Goal: Task Accomplishment & Management: Complete application form

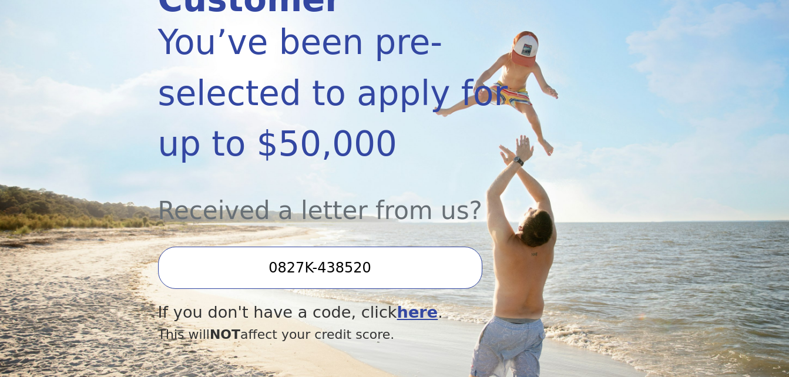
scroll to position [235, 0]
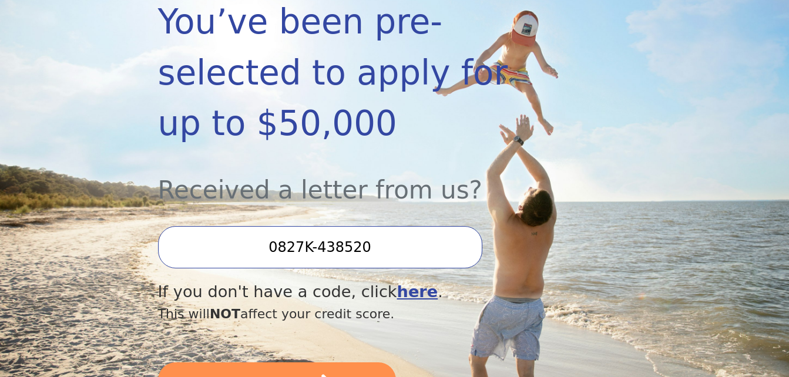
click at [428, 226] on input "0827K-438520" at bounding box center [320, 247] width 324 height 42
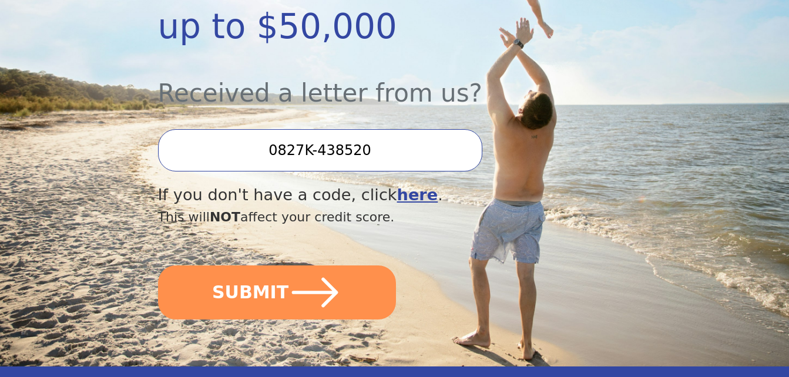
scroll to position [352, 0]
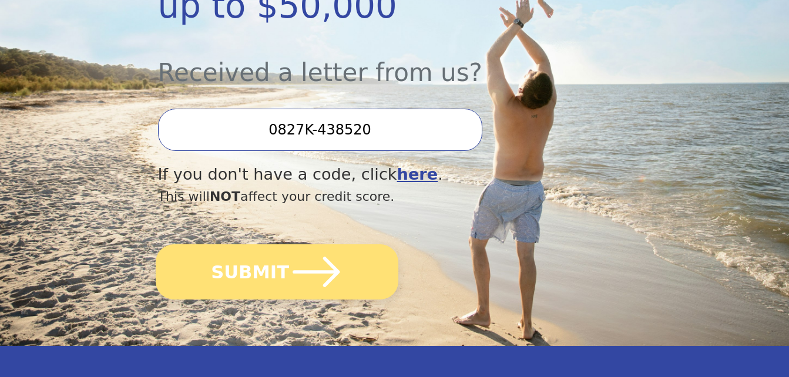
click at [270, 244] on button "SUBMIT" at bounding box center [277, 271] width 243 height 55
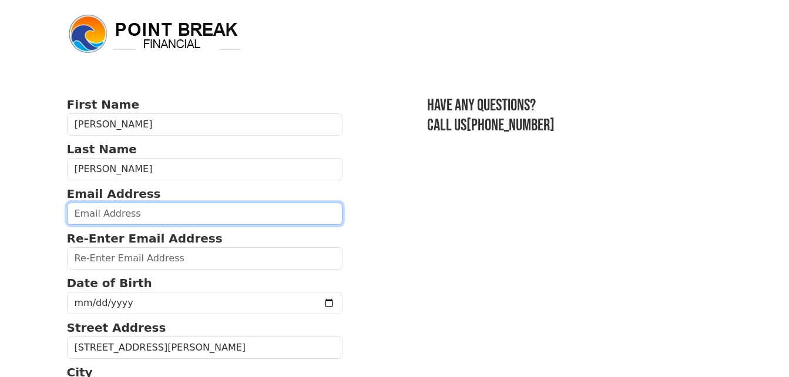
click at [123, 214] on input "email" at bounding box center [205, 214] width 276 height 22
type input "[EMAIL_ADDRESS][DOMAIN_NAME]"
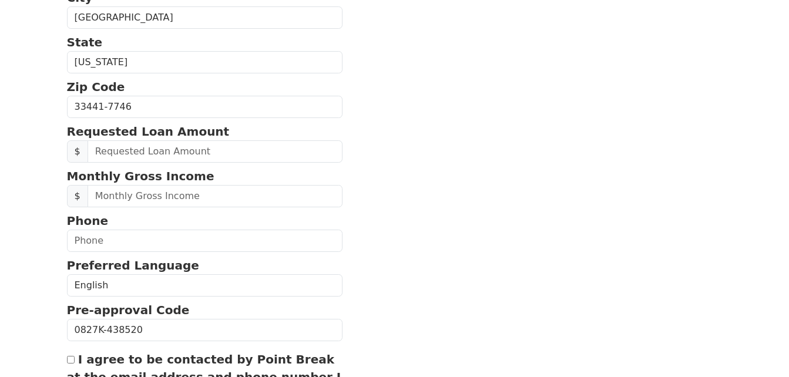
scroll to position [382, 0]
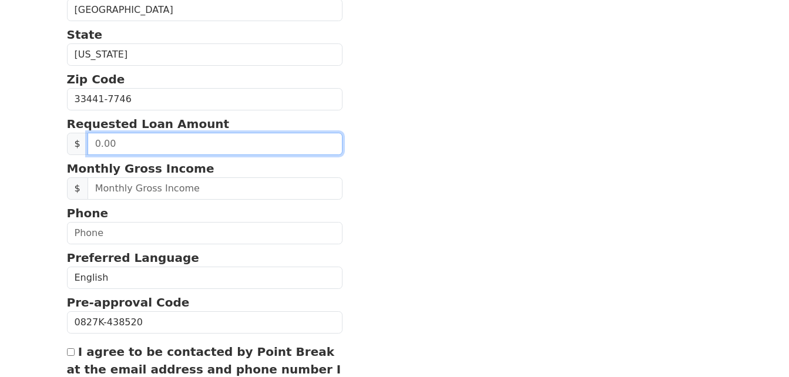
click at [128, 144] on input "text" at bounding box center [214, 144] width 255 height 22
type input "5,000.00"
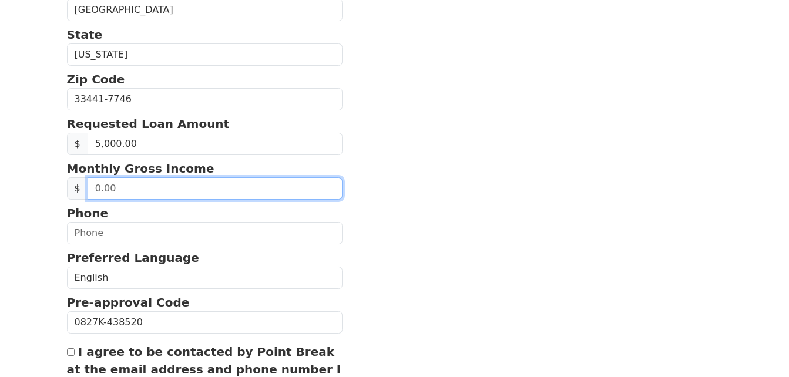
click at [144, 189] on input "text" at bounding box center [214, 188] width 255 height 22
type input "3.00"
type input "3,850.00"
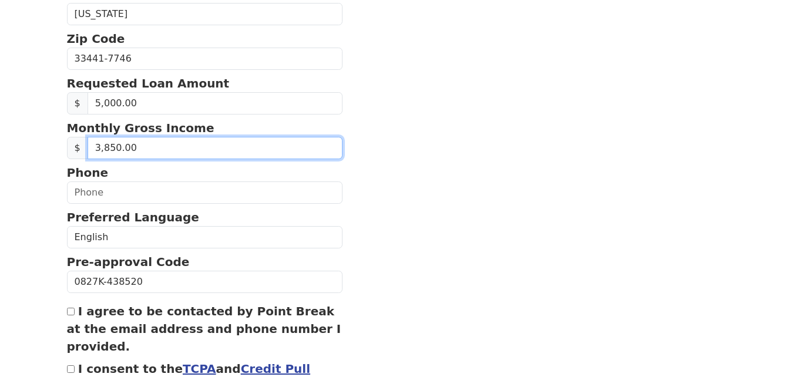
scroll to position [441, 0]
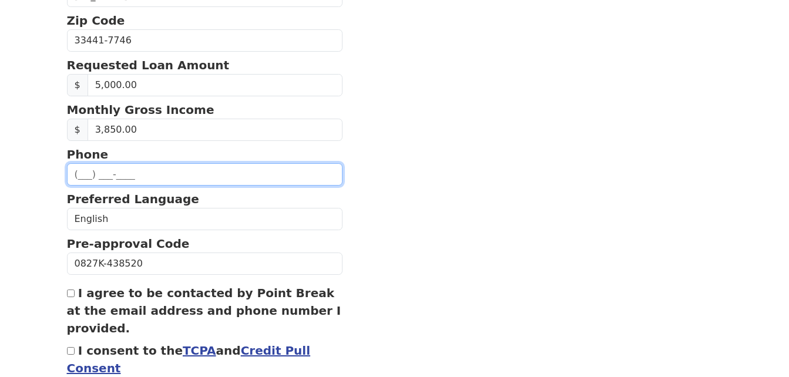
click at [88, 176] on input "text" at bounding box center [205, 174] width 276 height 22
type input "[PHONE_NUMBER]"
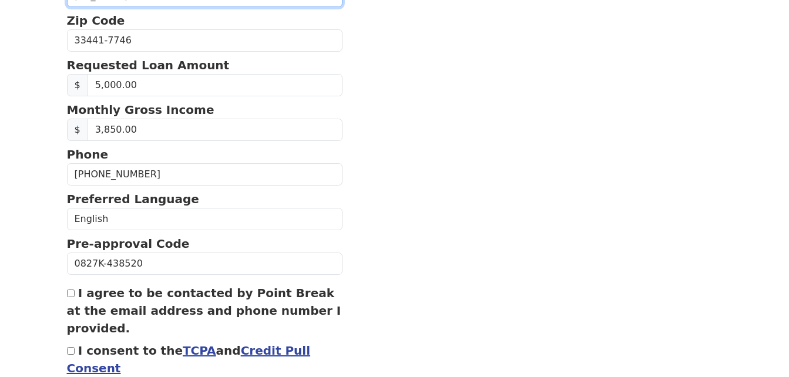
select select "NY"
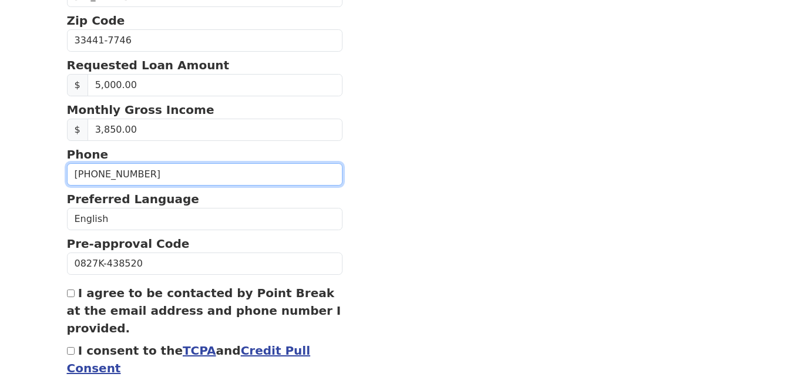
type input "[PHONE_NUMBER]"
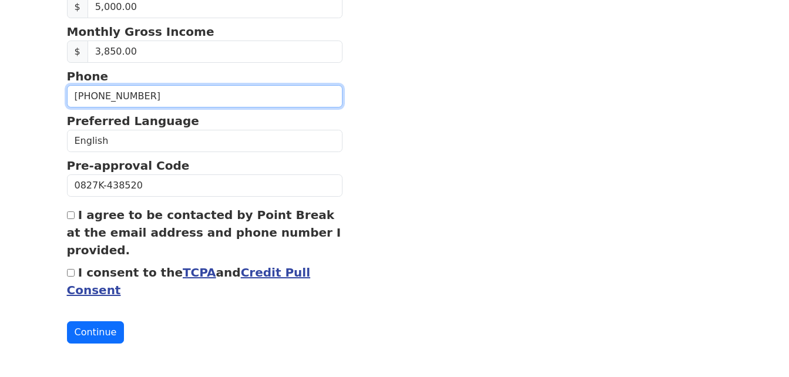
scroll to position [521, 0]
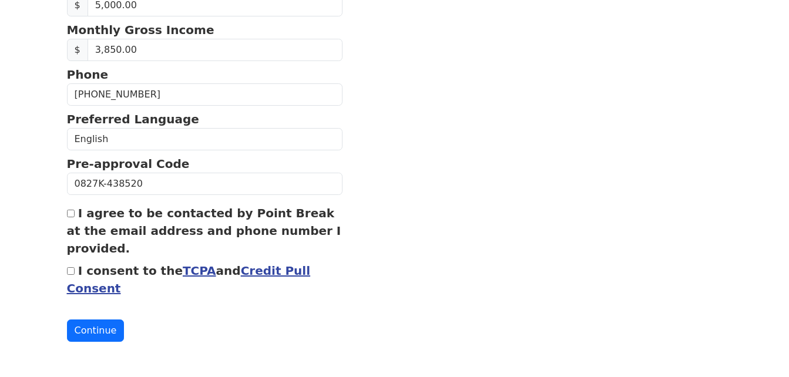
click at [69, 215] on input "I agree to be contacted by Point Break at the email address and phone number I …" at bounding box center [71, 214] width 8 height 8
checkbox input "true"
click at [105, 329] on button "Continue" at bounding box center [96, 330] width 58 height 22
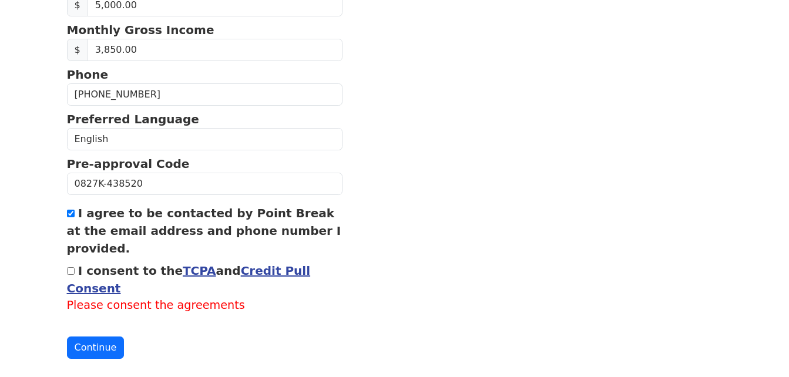
click at [69, 273] on input "I consent to the TCPA and Credit Pull Consent" at bounding box center [71, 271] width 8 height 8
checkbox input "true"
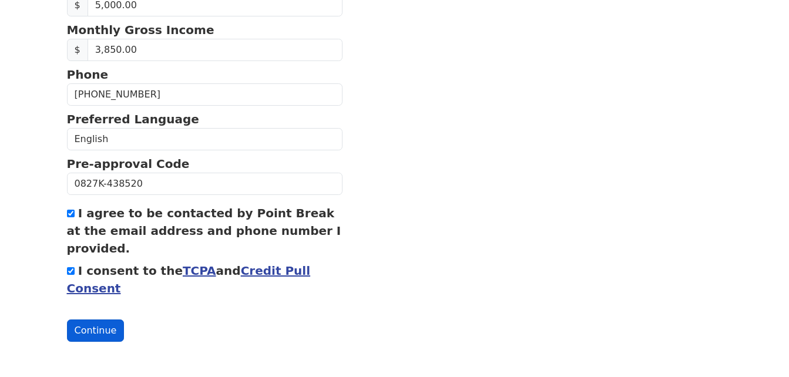
click at [106, 336] on button "Continue" at bounding box center [96, 330] width 58 height 22
drag, startPoint x: 102, startPoint y: 328, endPoint x: 109, endPoint y: 327, distance: 7.1
click at [103, 328] on button "Continue" at bounding box center [96, 330] width 58 height 22
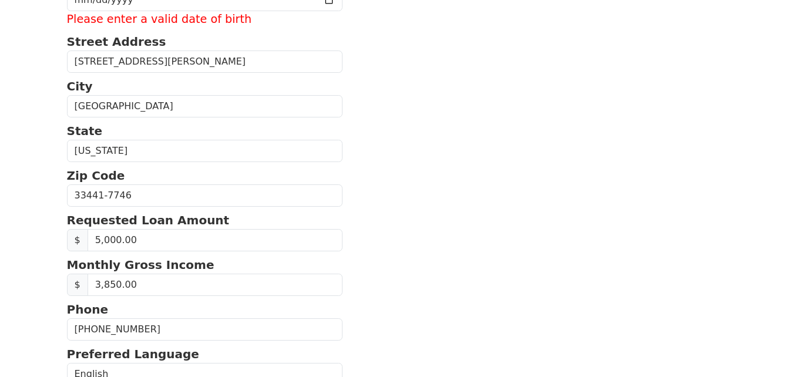
scroll to position [186, 0]
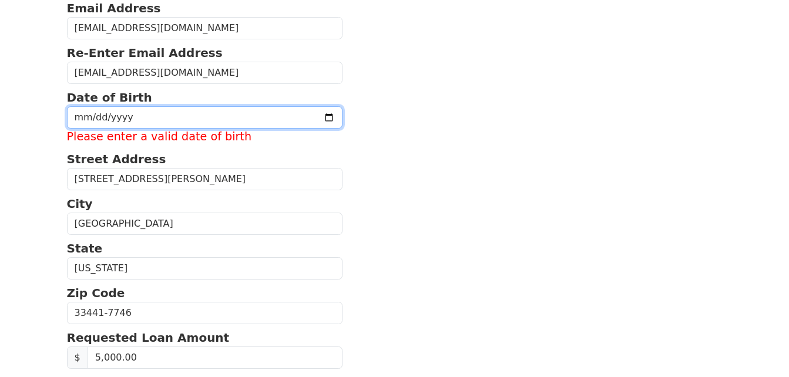
click at [115, 115] on input "date" at bounding box center [205, 117] width 276 height 22
click at [80, 117] on input "date" at bounding box center [205, 117] width 276 height 22
type input "[DATE]"
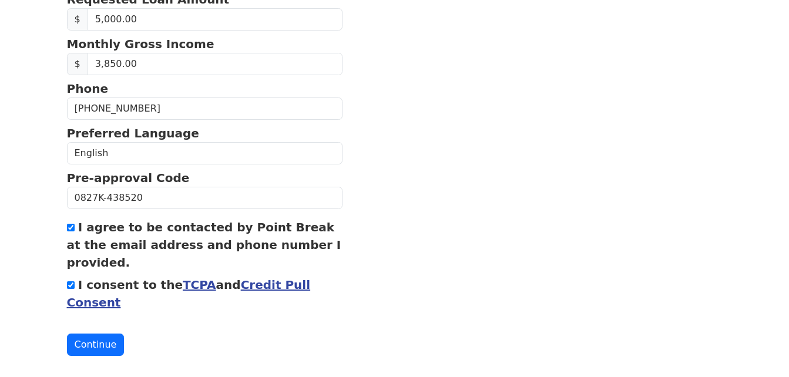
scroll to position [521, 0]
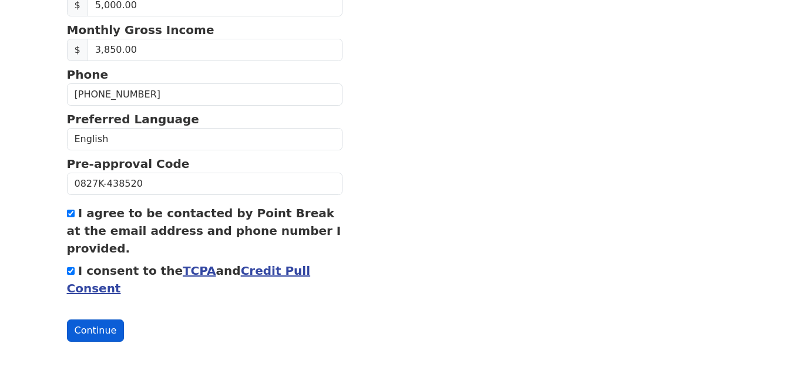
click at [97, 332] on button "Continue" at bounding box center [96, 330] width 58 height 22
